Goal: Task Accomplishment & Management: Use online tool/utility

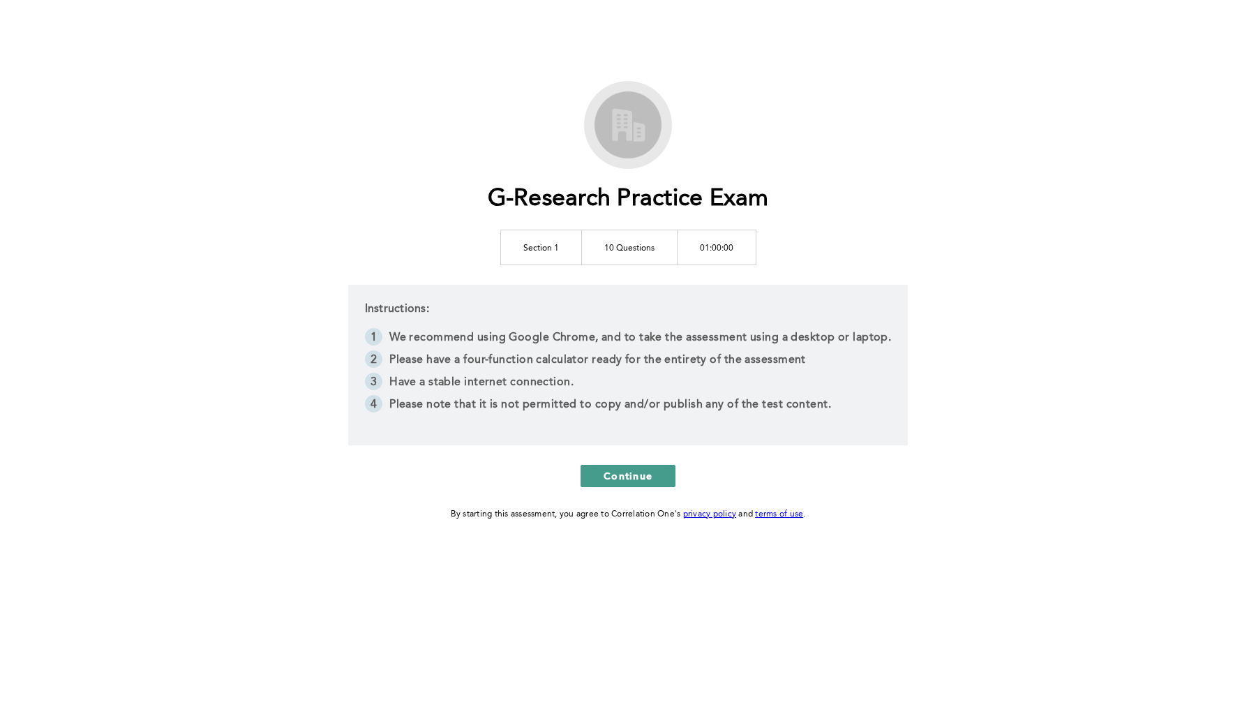
click at [648, 480] on span "Continue" at bounding box center [628, 475] width 49 height 13
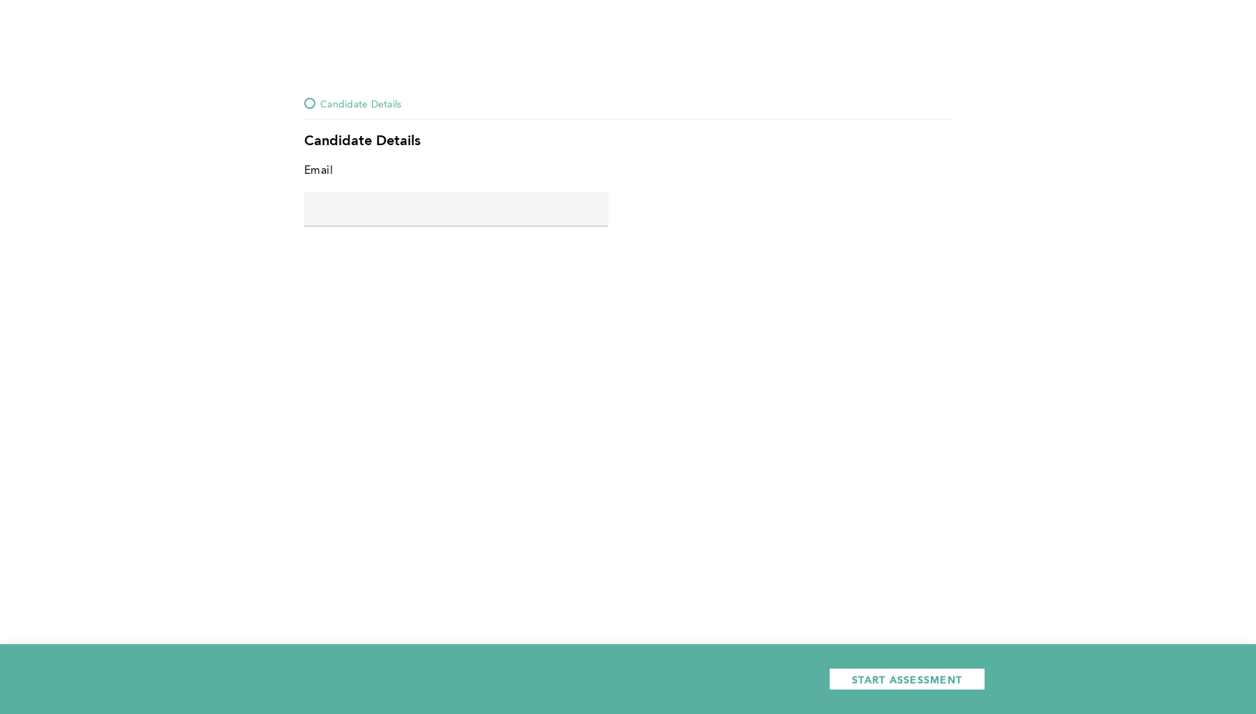
click at [530, 216] on input "text" at bounding box center [456, 208] width 304 height 33
type input "[EMAIL_ADDRESS][DOMAIN_NAME]"
click at [879, 692] on div "START ASSESSMENT" at bounding box center [628, 679] width 1256 height 70
click at [879, 686] on button "START ASSESSMENT" at bounding box center [907, 679] width 156 height 22
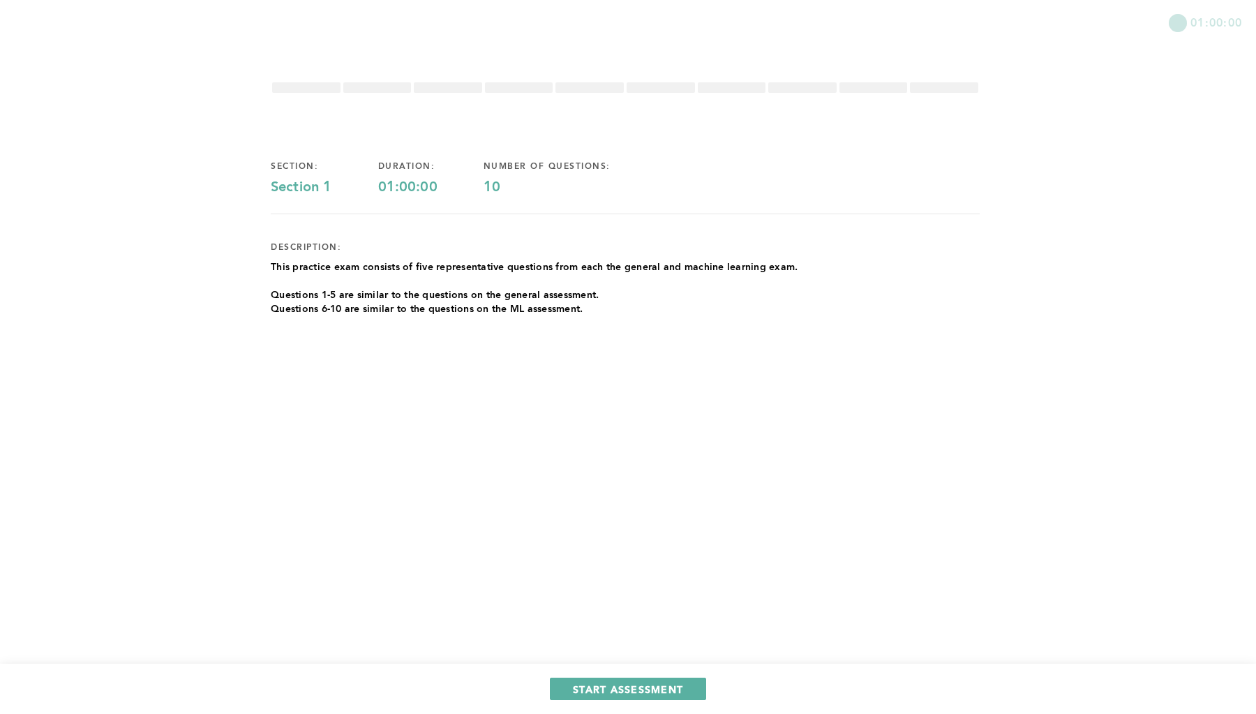
click at [523, 271] on p "This practice exam consists of five representative questions from each the gene…" at bounding box center [534, 267] width 527 height 14
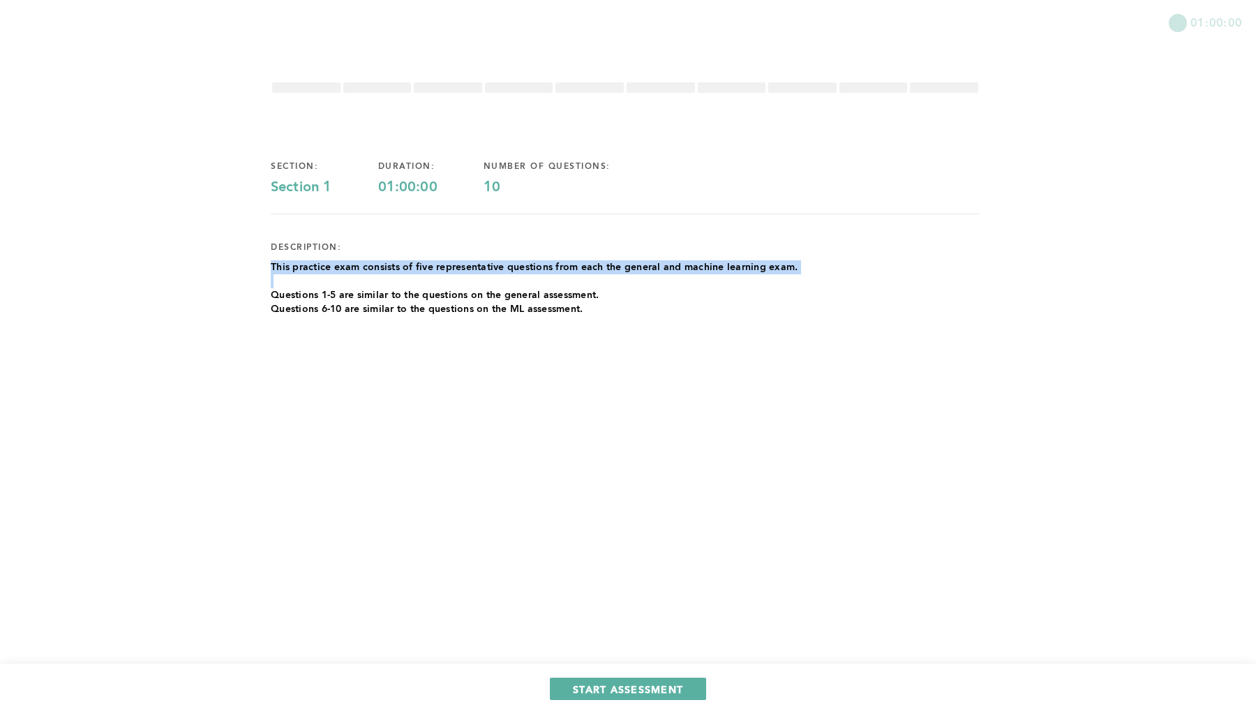
click at [523, 271] on p "This practice exam consists of five representative questions from each the gene…" at bounding box center [534, 267] width 527 height 14
click at [486, 287] on p at bounding box center [534, 281] width 527 height 14
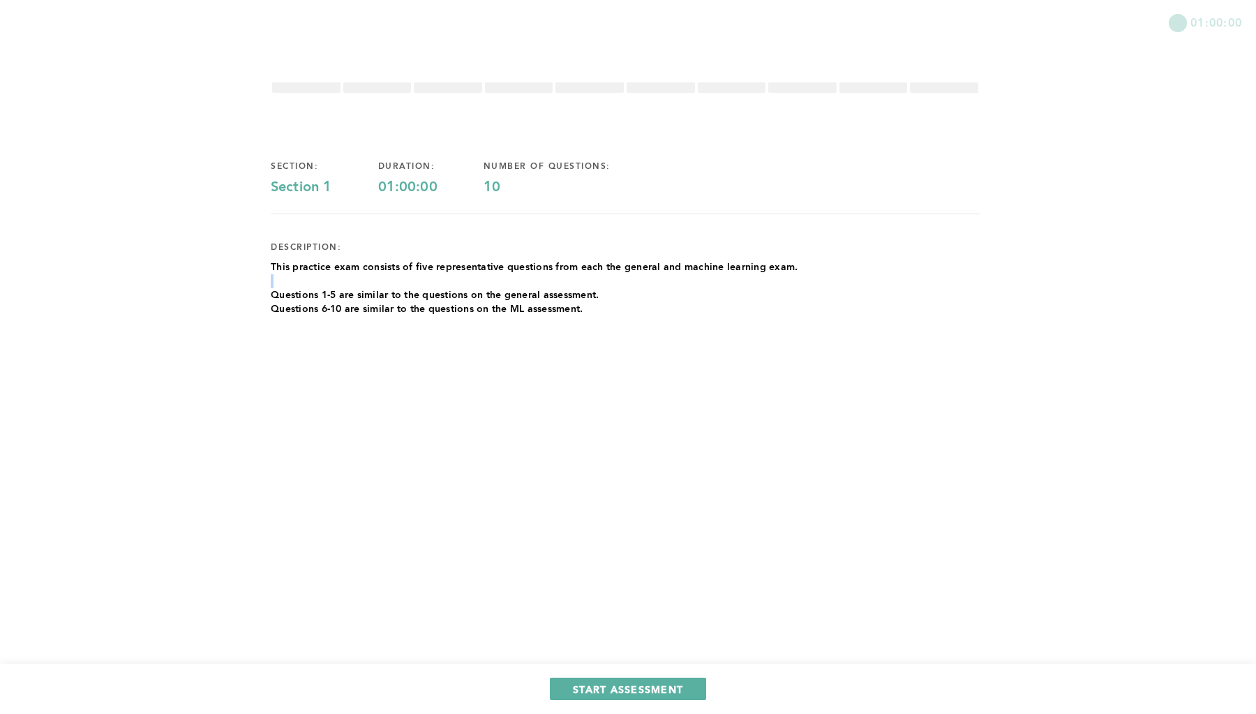
click at [486, 287] on p at bounding box center [534, 281] width 527 height 14
click at [477, 297] on p "Questions 1-5 are similar to the questions on the general assessment." at bounding box center [534, 295] width 527 height 14
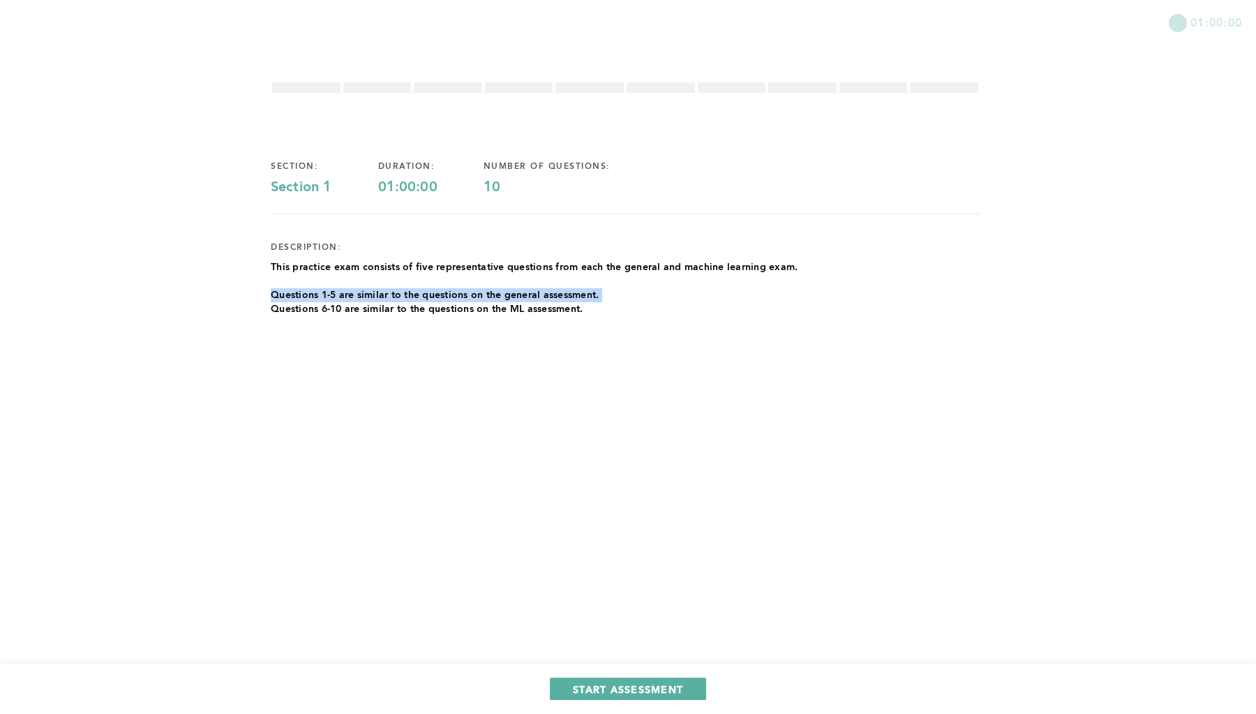
click at [471, 310] on p "Questions 6-10 are similar to the questions on the ML assessment." at bounding box center [534, 309] width 527 height 14
click at [606, 358] on div "section: Section 1 duration: 01:00:00 number of questions: 10 description: This…" at bounding box center [625, 262] width 709 height 247
click at [671, 682] on span "START ASSESSMENT" at bounding box center [628, 688] width 110 height 13
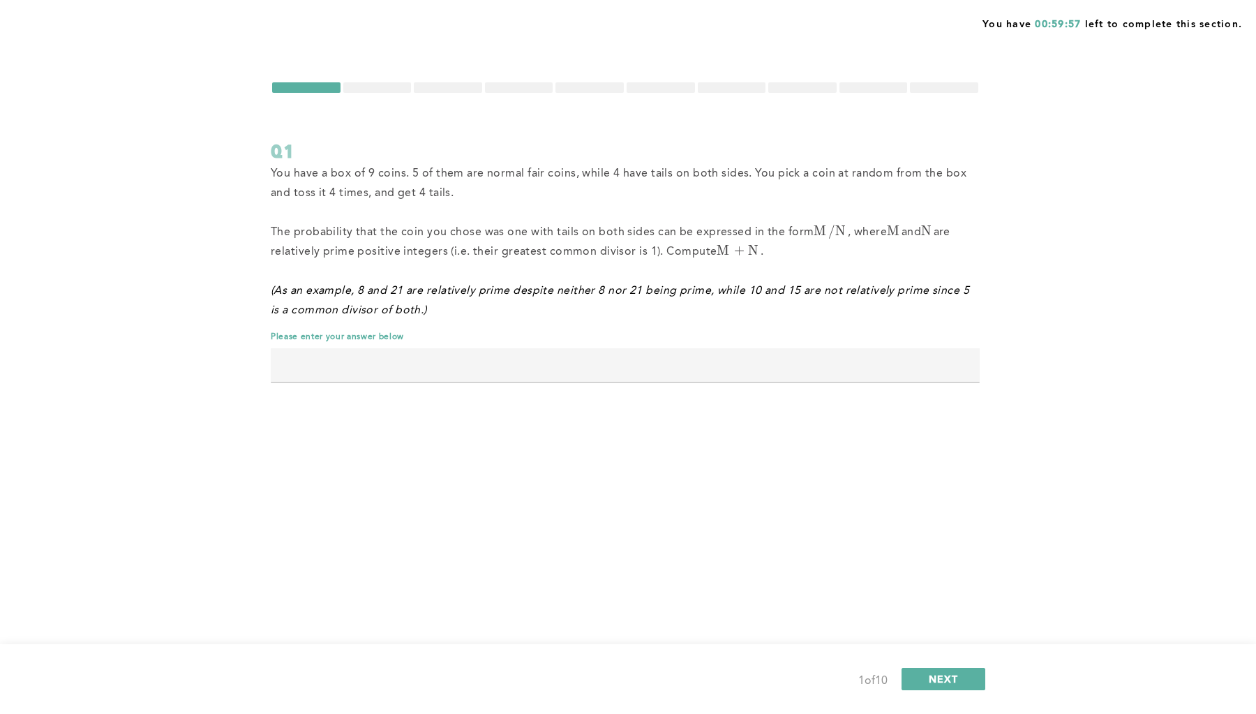
click at [413, 170] on span "You have a box of 9 coins. 5 of them are normal fair coins, while 4 have tails …" at bounding box center [620, 183] width 699 height 31
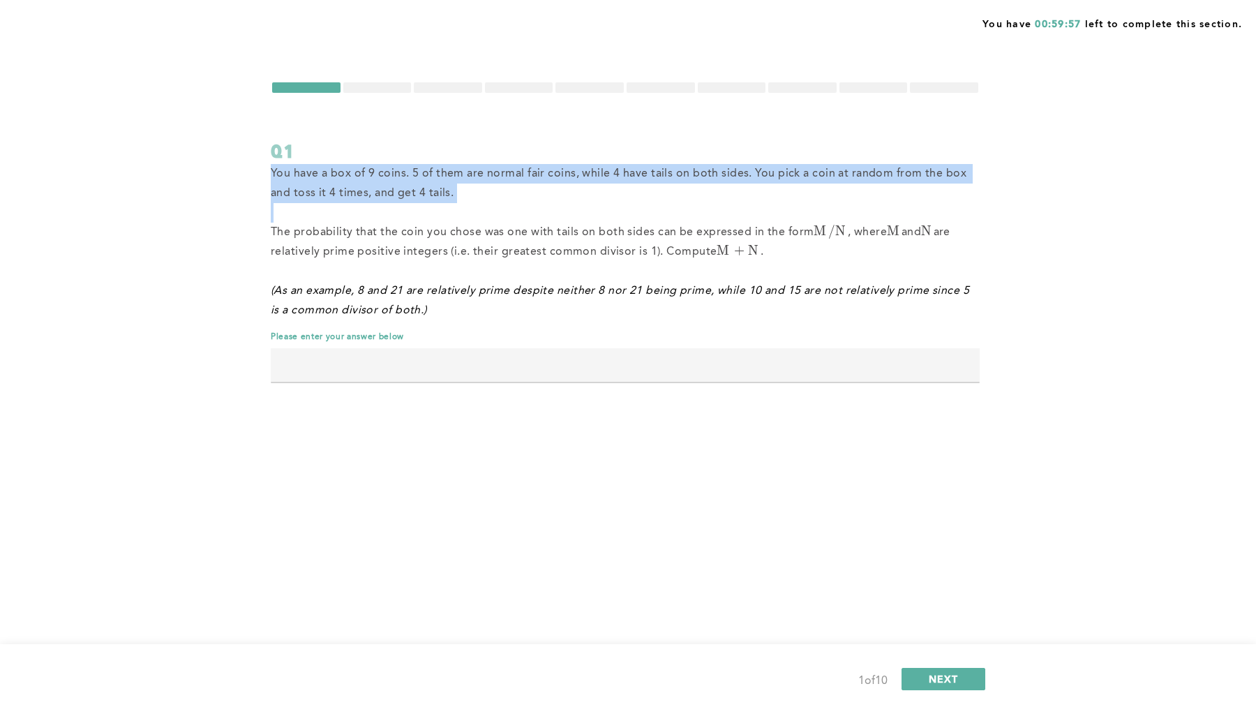
click at [413, 170] on span "You have a box of 9 coins. 5 of them are normal fair coins, while 4 have tails …" at bounding box center [620, 183] width 699 height 31
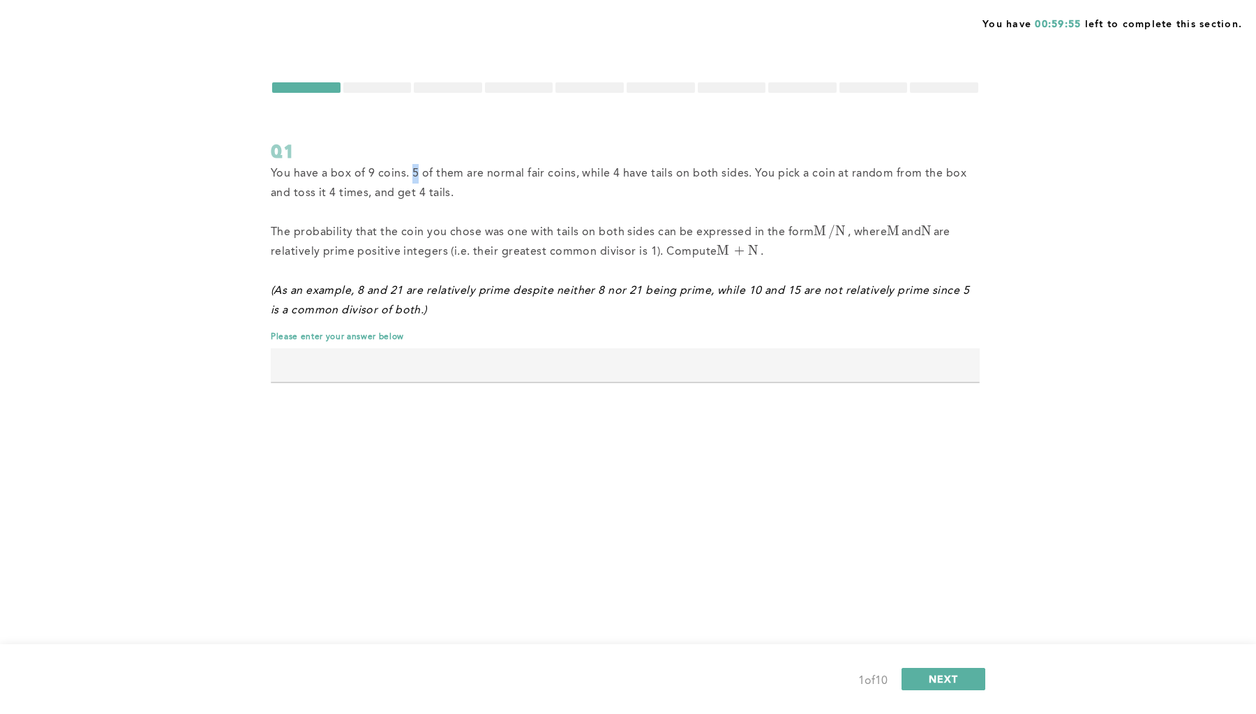
click at [413, 170] on span "You have a box of 9 coins. 5 of them are normal fair coins, while 4 have tails …" at bounding box center [620, 183] width 699 height 31
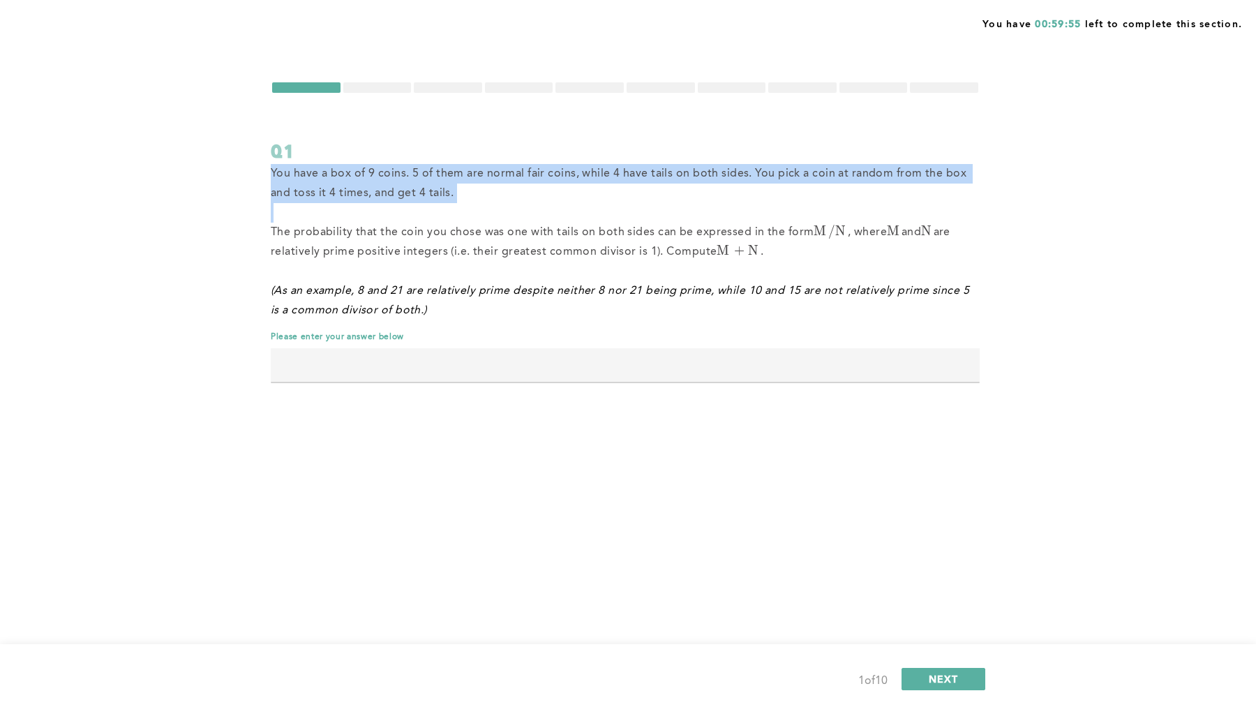
click at [413, 170] on span "You have a box of 9 coins. 5 of them are normal fair coins, while 4 have tails …" at bounding box center [620, 183] width 699 height 31
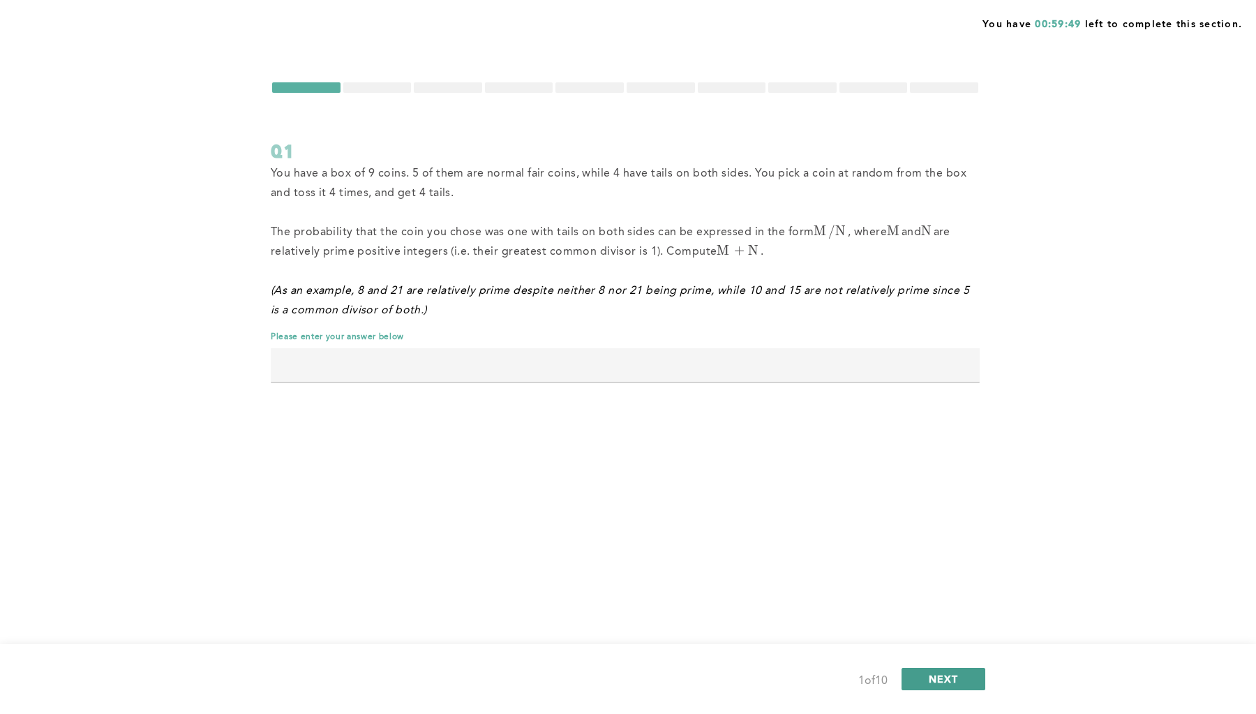
click at [955, 686] on button "NEXT" at bounding box center [944, 679] width 84 height 22
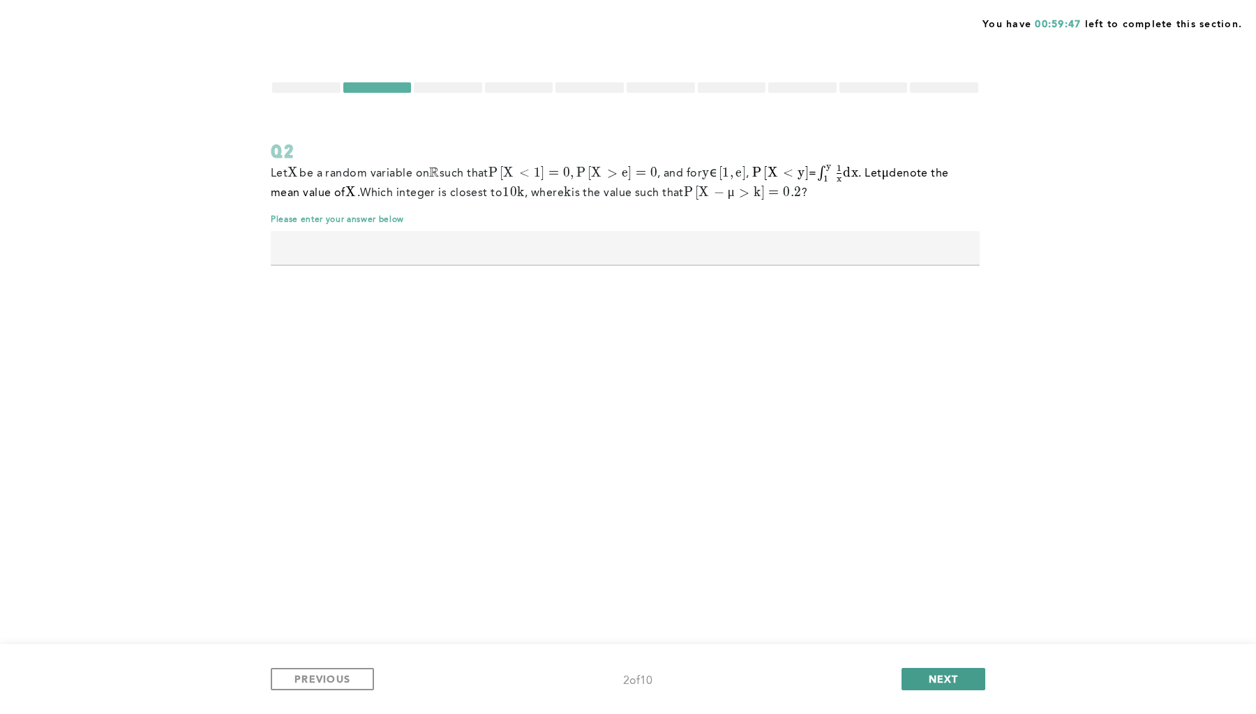
click at [955, 686] on button "NEXT" at bounding box center [944, 679] width 84 height 22
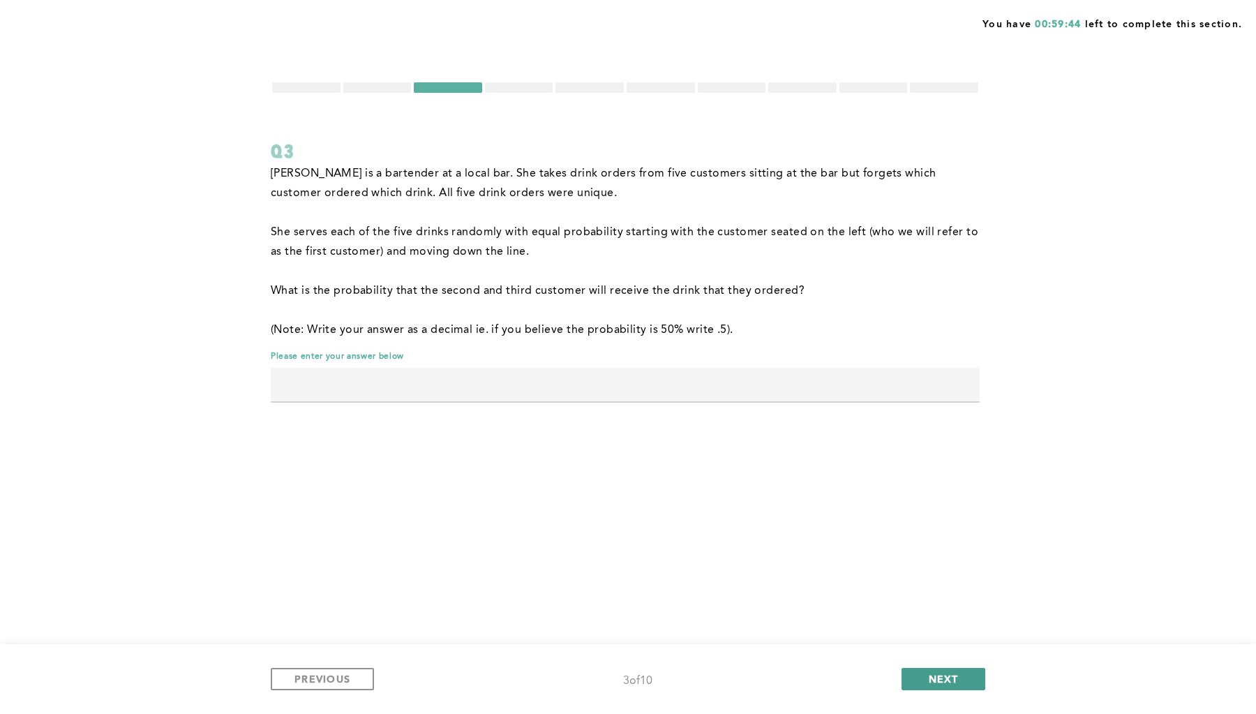
click at [955, 686] on button "NEXT" at bounding box center [944, 679] width 84 height 22
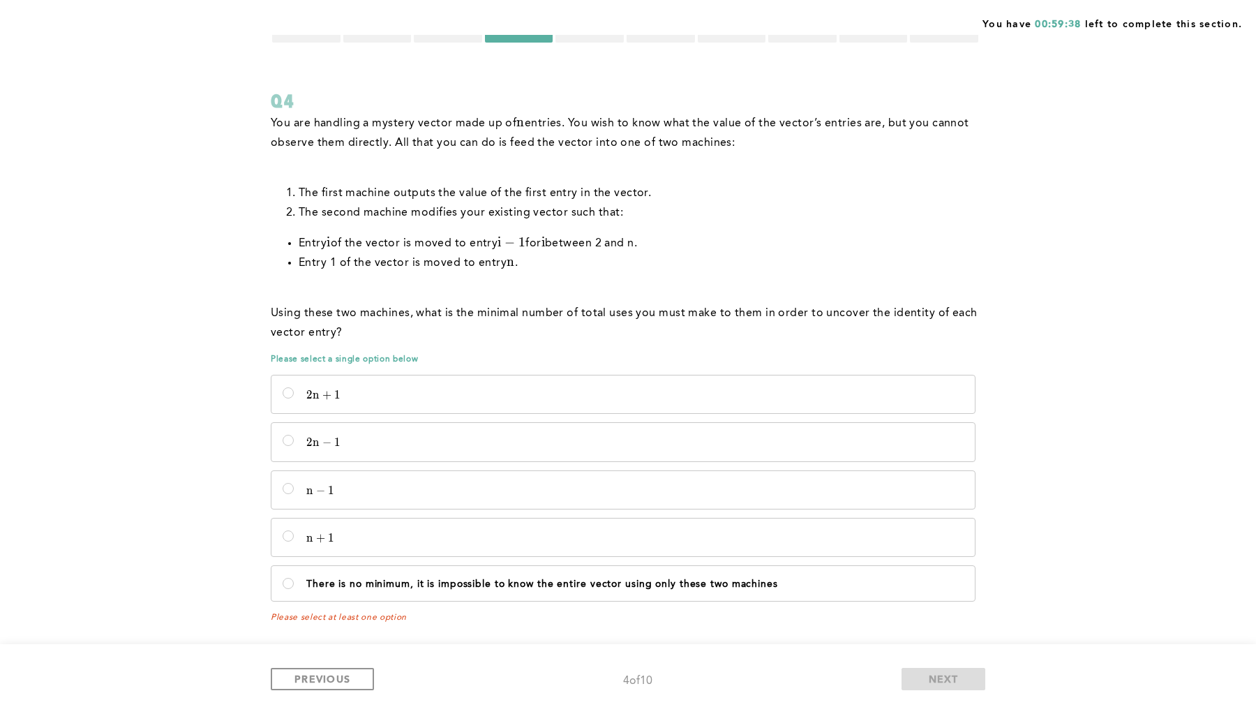
scroll to position [50, 0]
click at [325, 679] on span "PREVIOUS" at bounding box center [322, 678] width 56 height 13
